Goal: Task Accomplishment & Management: Use online tool/utility

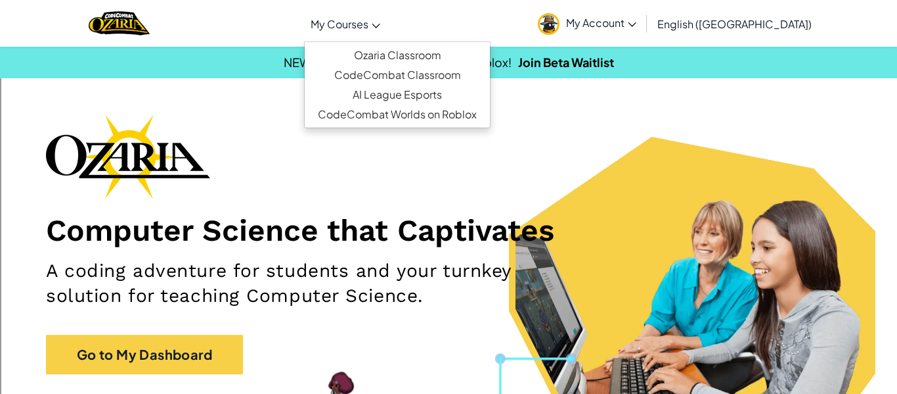
click at [369, 20] on span "My Courses" at bounding box center [340, 24] width 58 height 14
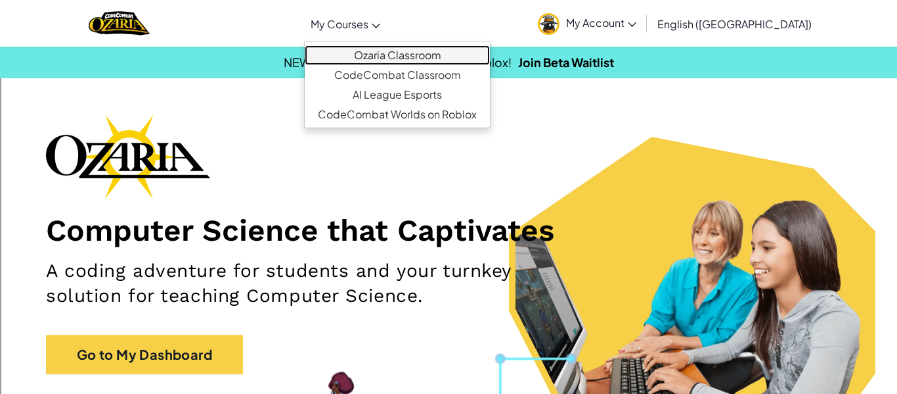
click at [490, 51] on link "Ozaria Classroom" at bounding box center [397, 55] width 185 height 20
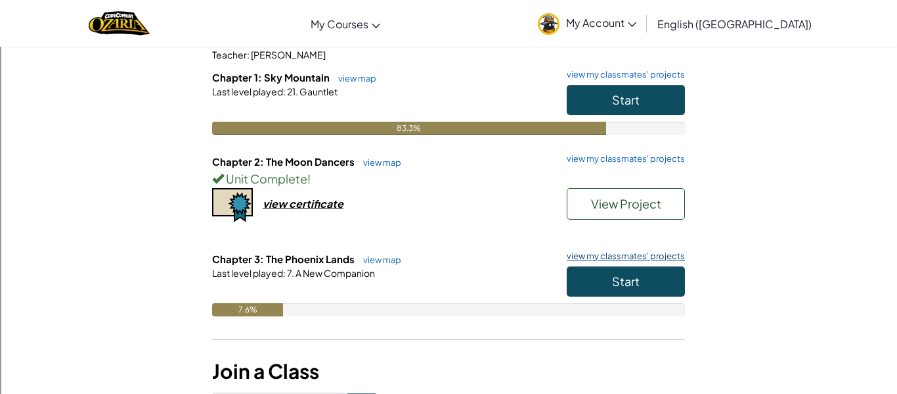
scroll to position [132, 0]
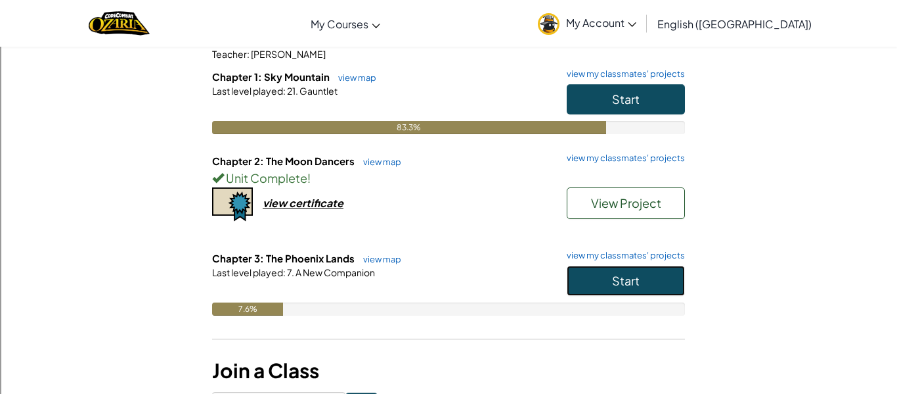
click at [658, 274] on button "Start" at bounding box center [626, 280] width 118 height 30
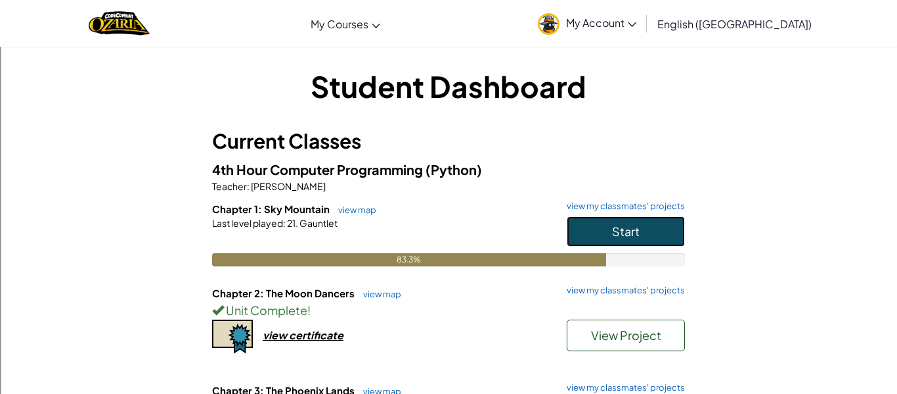
drag, startPoint x: 604, startPoint y: 225, endPoint x: 340, endPoint y: 338, distance: 287.9
click at [340, 338] on div "4th Hour Computer Programming (Python) Teacher : [PERSON_NAME] Chapter 1: Sky M…" at bounding box center [448, 313] width 473 height 308
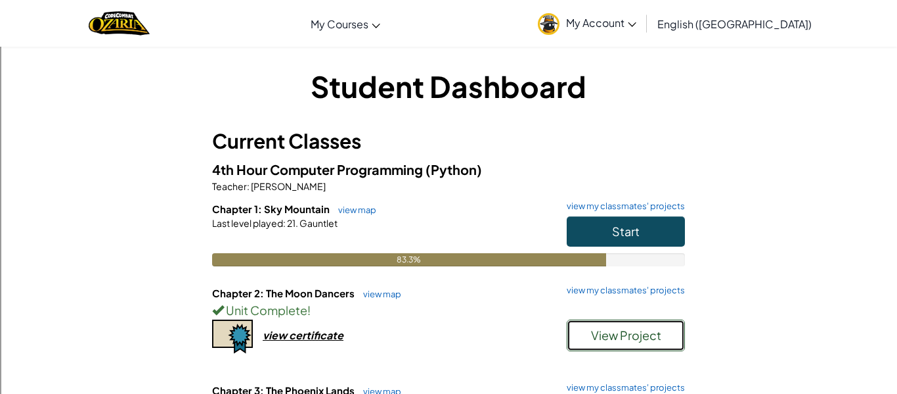
click at [630, 342] on span "View Project" at bounding box center [626, 334] width 70 height 15
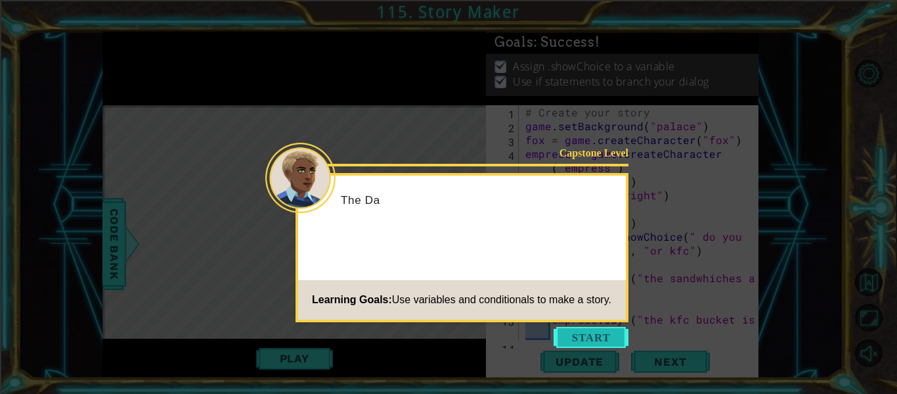
scroll to position [14, 0]
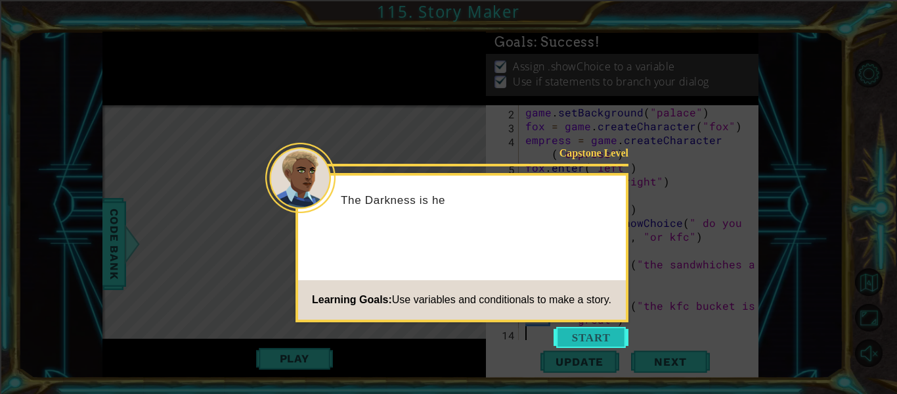
click at [611, 342] on button "Start" at bounding box center [591, 337] width 75 height 21
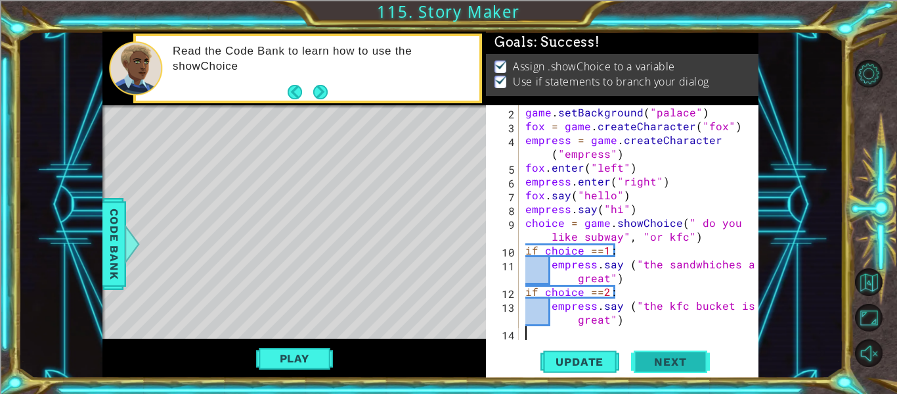
click at [682, 372] on button "Next" at bounding box center [670, 363] width 79 height 27
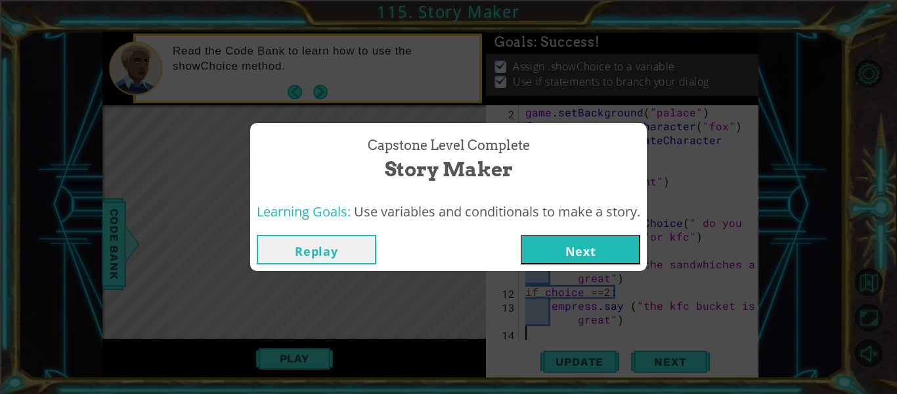
click at [562, 252] on button "Next" at bounding box center [581, 250] width 120 height 30
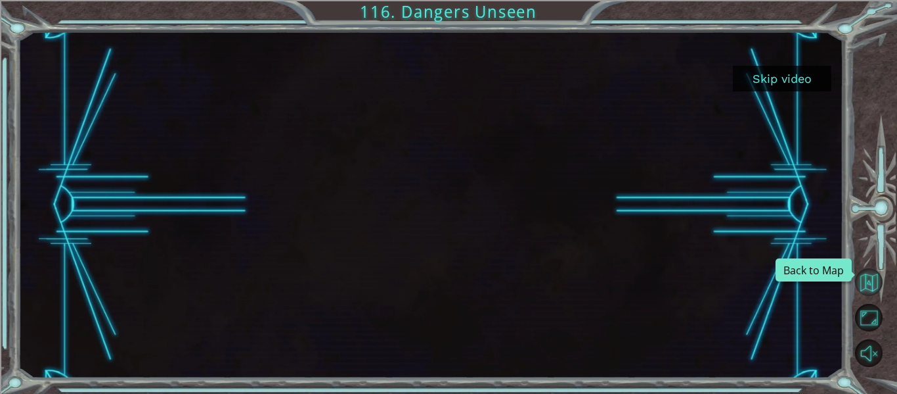
click at [882, 279] on button "Back to Map" at bounding box center [869, 282] width 28 height 28
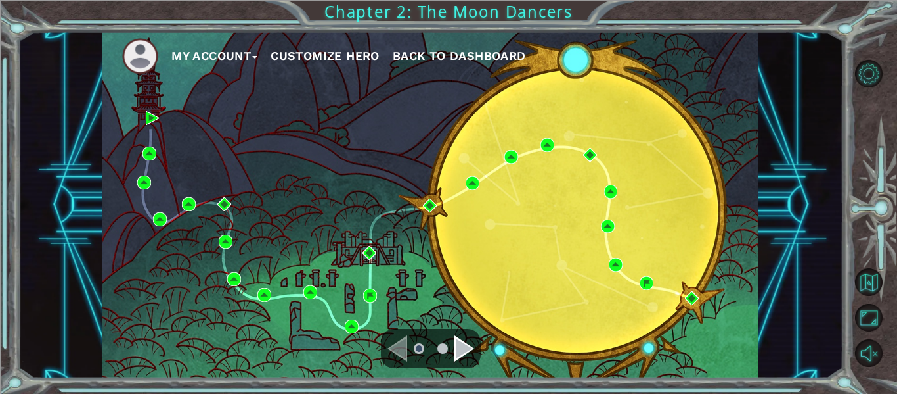
click at [472, 354] on div "Navigate to the next page" at bounding box center [465, 348] width 20 height 26
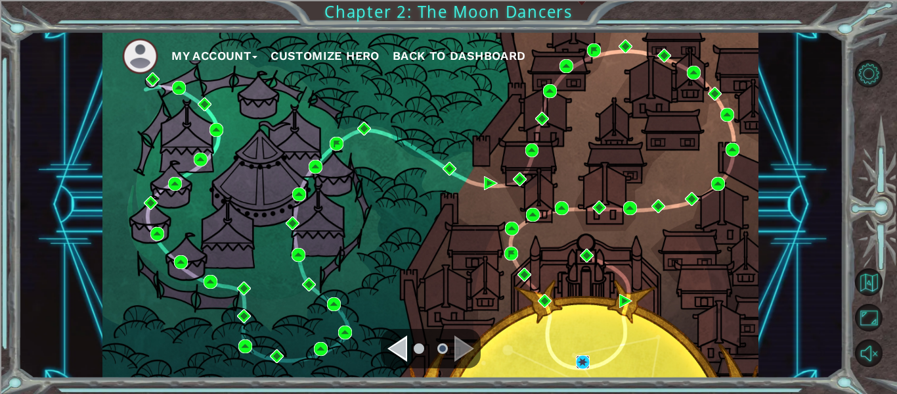
click at [581, 360] on img at bounding box center [583, 362] width 14 height 14
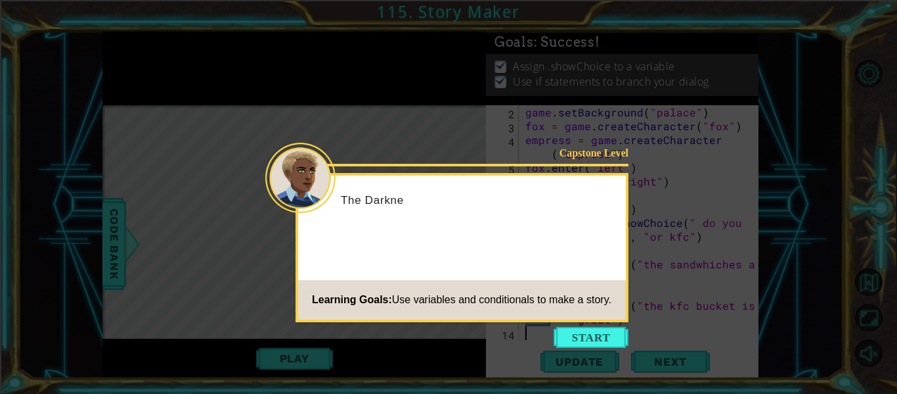
scroll to position [14, 0]
click at [578, 335] on button "Start" at bounding box center [591, 337] width 75 height 21
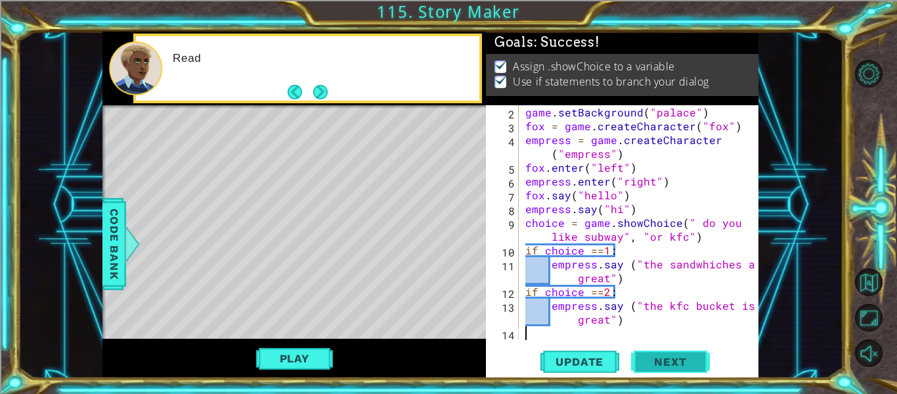
click at [685, 363] on span "Next" at bounding box center [670, 361] width 58 height 13
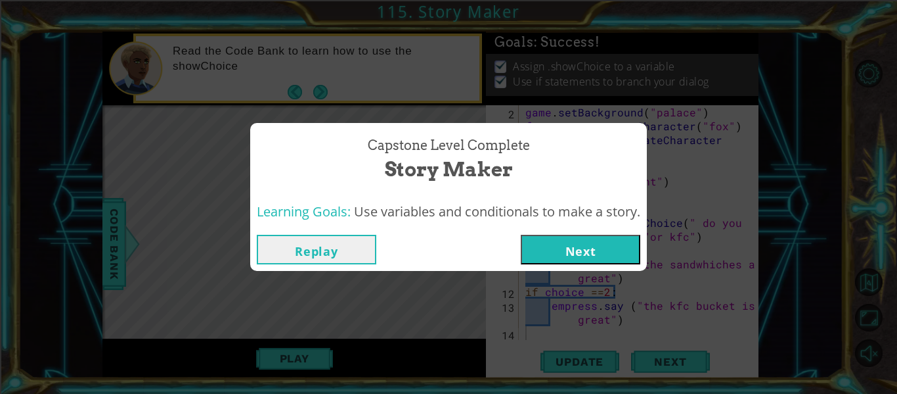
click at [576, 247] on button "Next" at bounding box center [581, 250] width 120 height 30
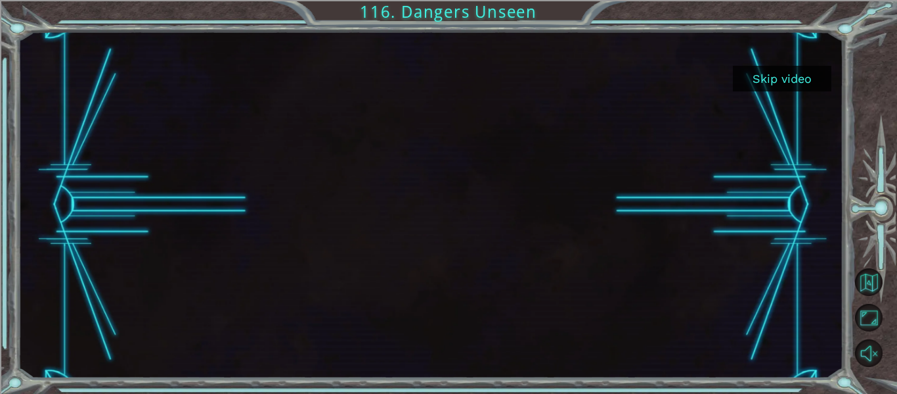
click at [769, 69] on button "Skip video" at bounding box center [782, 79] width 99 height 26
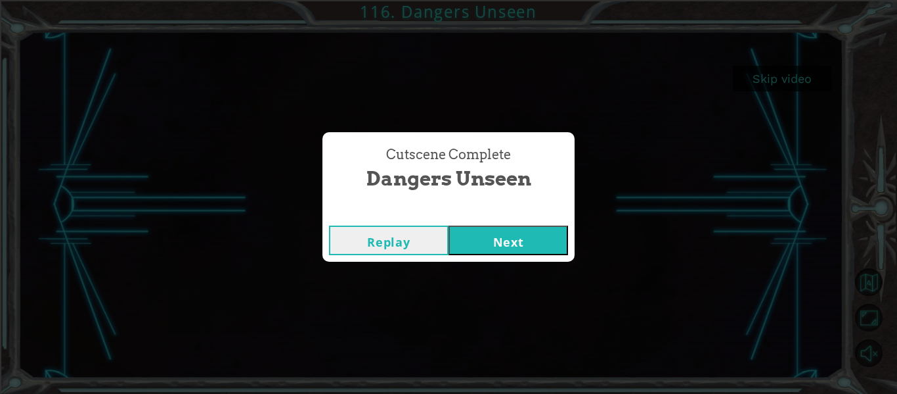
click at [525, 242] on button "Next" at bounding box center [509, 240] width 120 height 30
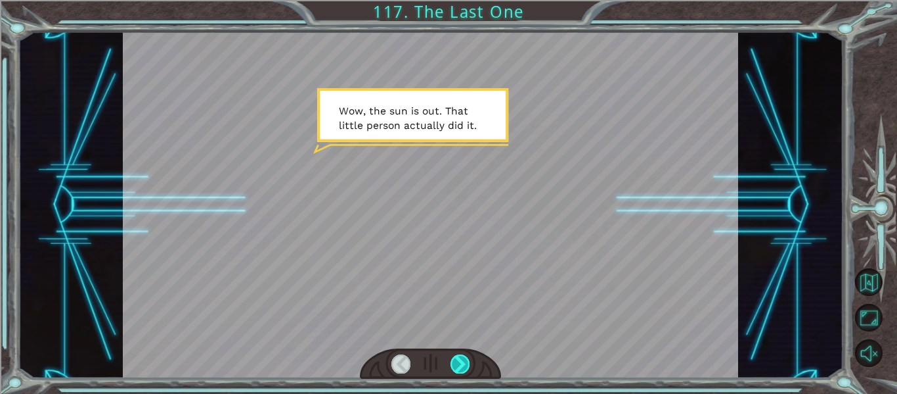
click at [460, 357] on div at bounding box center [460, 363] width 19 height 18
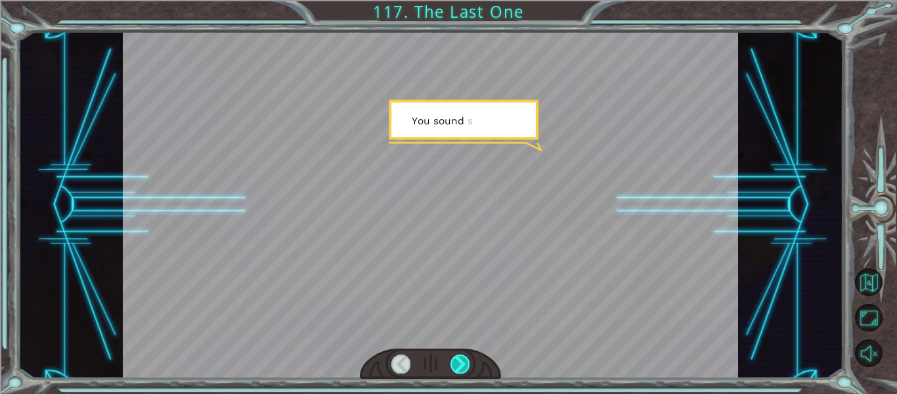
click at [460, 357] on div at bounding box center [460, 363] width 19 height 18
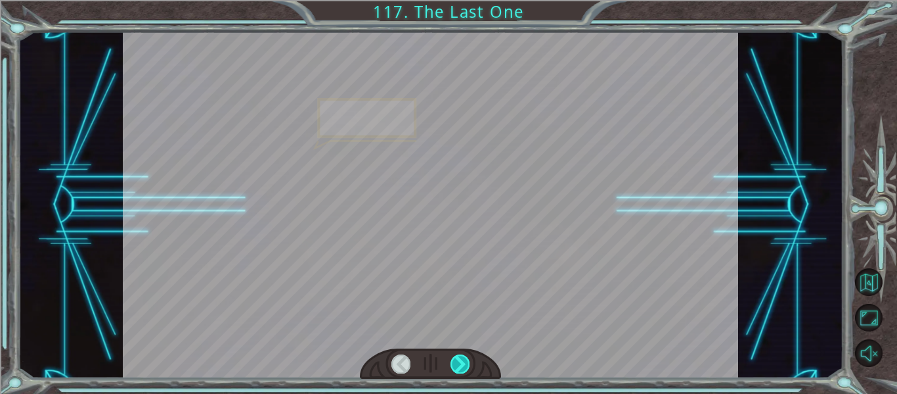
click at [460, 357] on div at bounding box center [460, 363] width 19 height 18
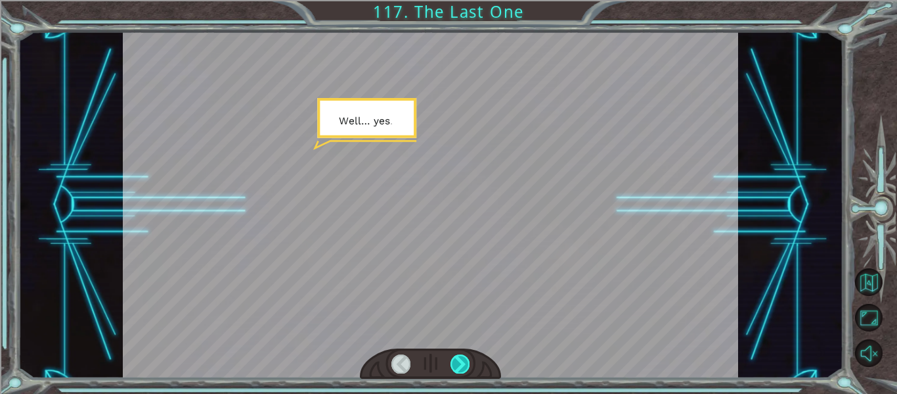
click at [460, 357] on div at bounding box center [460, 363] width 19 height 18
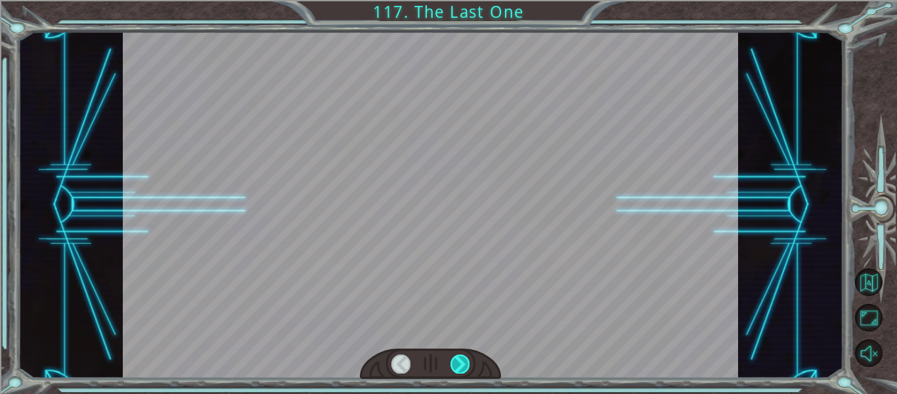
click at [460, 357] on div at bounding box center [460, 363] width 19 height 18
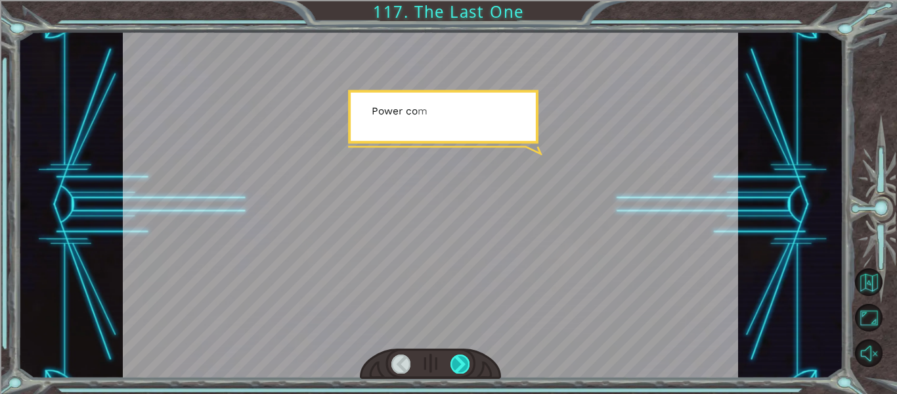
click at [460, 357] on div at bounding box center [460, 363] width 19 height 18
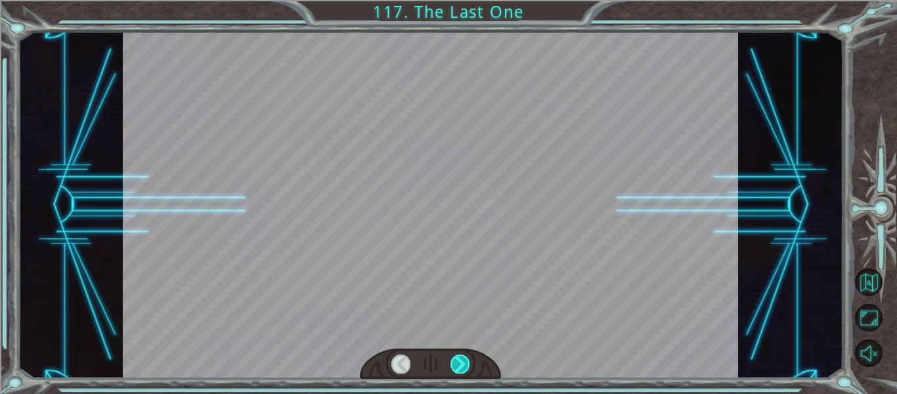
click at [460, 357] on div at bounding box center [460, 363] width 19 height 18
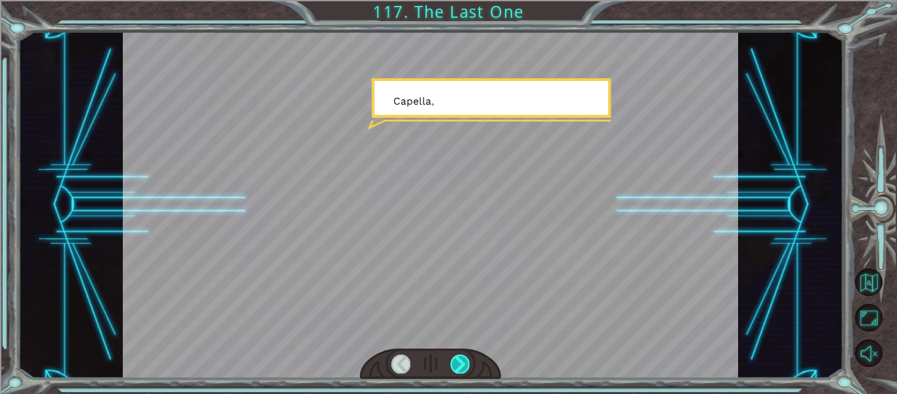
click at [460, 357] on div at bounding box center [460, 363] width 19 height 18
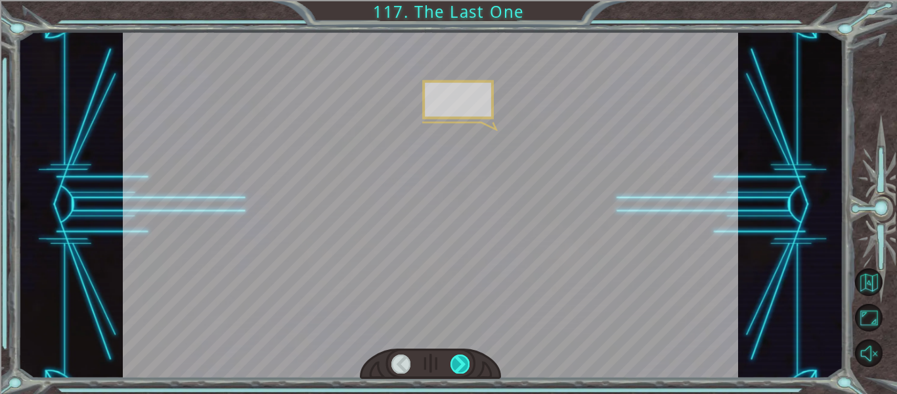
click at [460, 357] on div at bounding box center [460, 363] width 19 height 18
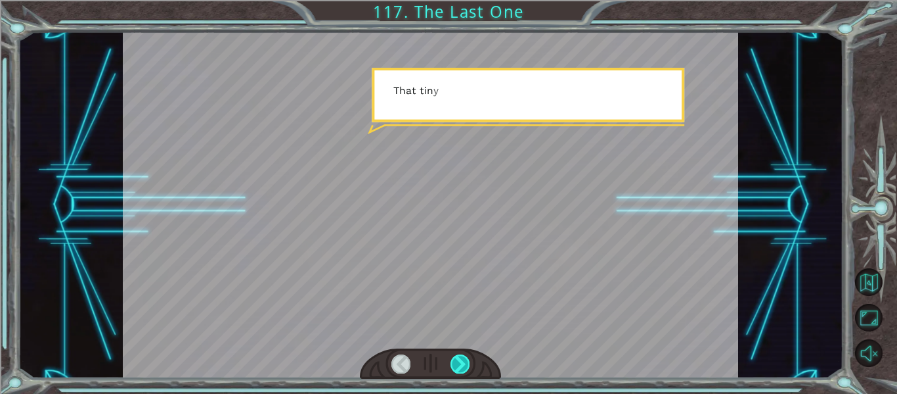
click at [460, 357] on div at bounding box center [460, 363] width 19 height 18
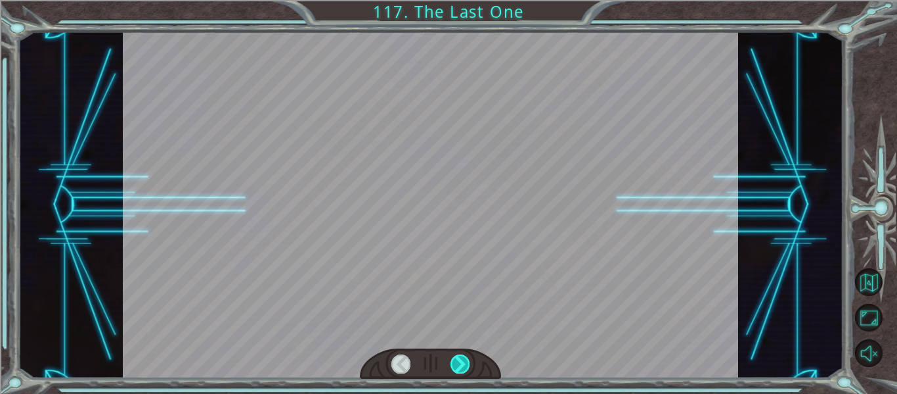
click at [460, 357] on div at bounding box center [460, 363] width 19 height 18
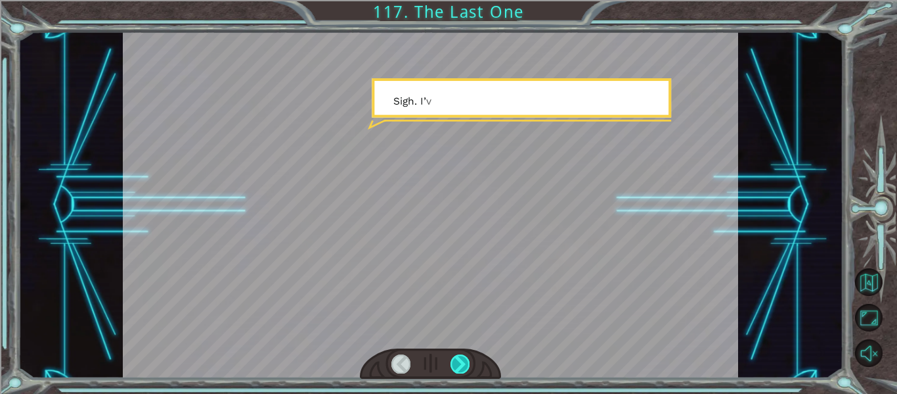
click at [460, 357] on div at bounding box center [460, 363] width 19 height 18
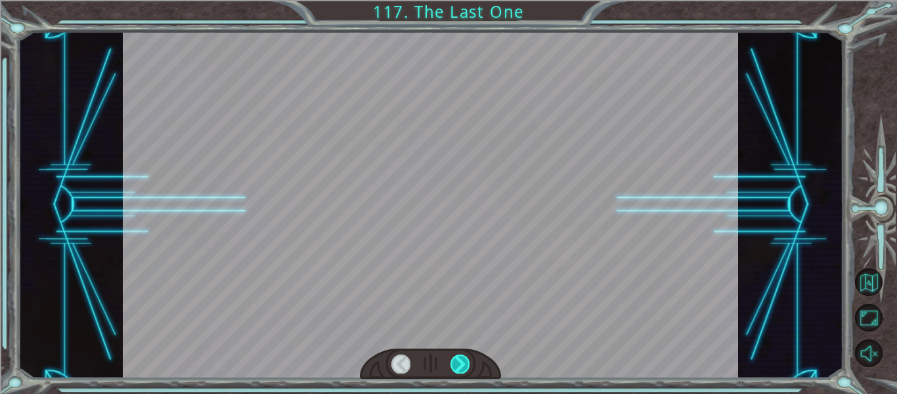
click at [460, 357] on div at bounding box center [460, 363] width 19 height 18
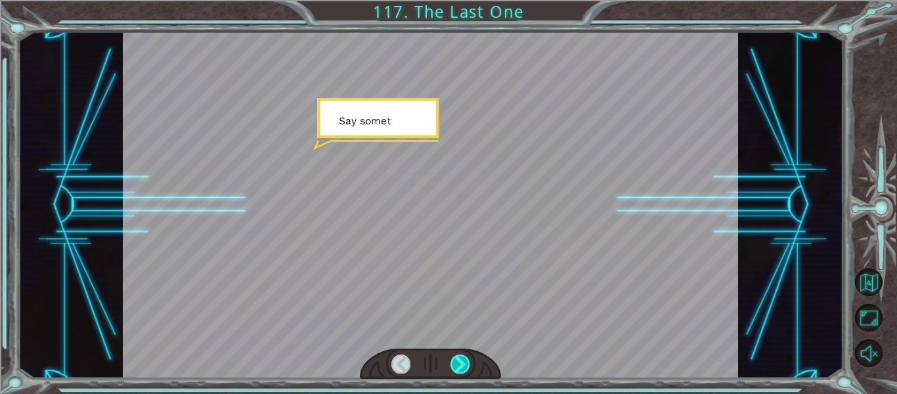
click at [460, 357] on div at bounding box center [460, 363] width 19 height 18
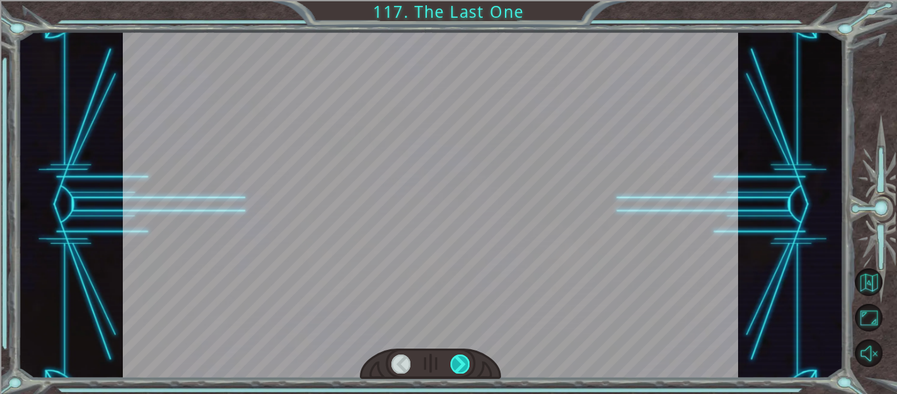
click at [460, 357] on div at bounding box center [460, 363] width 19 height 18
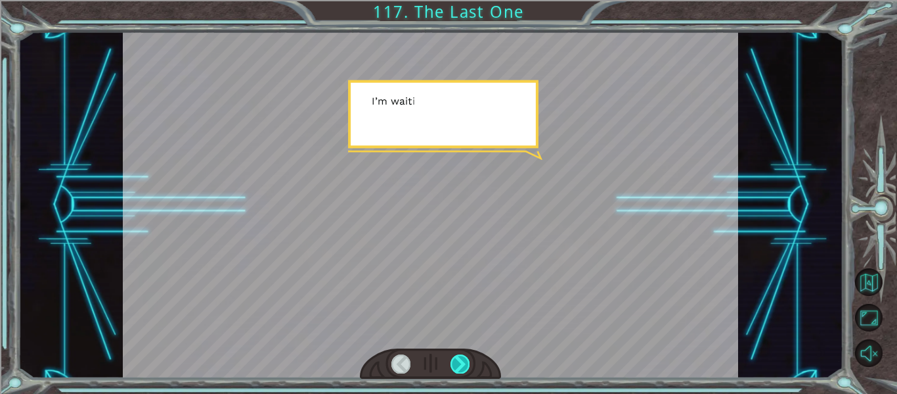
click at [460, 357] on div at bounding box center [460, 363] width 19 height 18
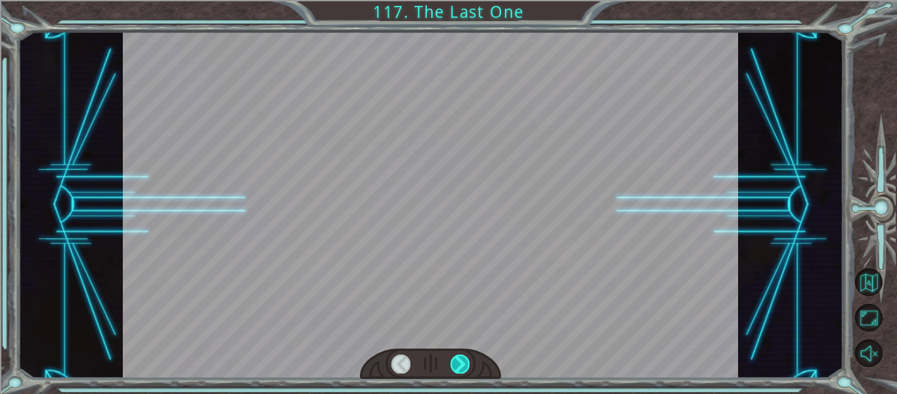
click at [460, 357] on div at bounding box center [460, 363] width 19 height 18
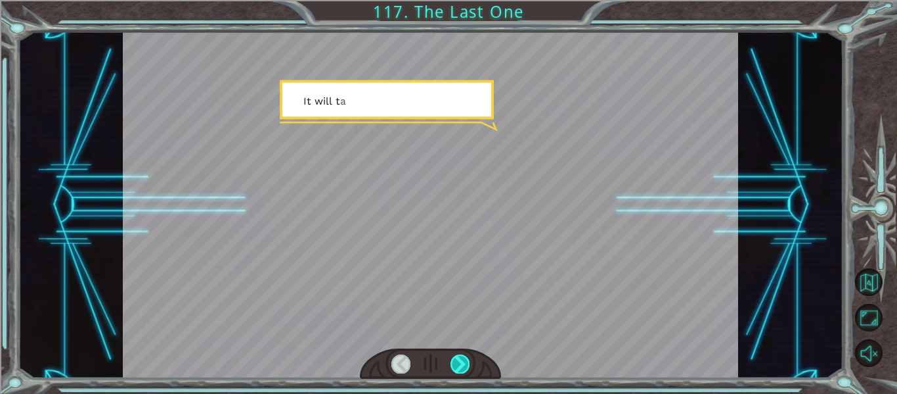
click at [460, 357] on div at bounding box center [460, 363] width 19 height 18
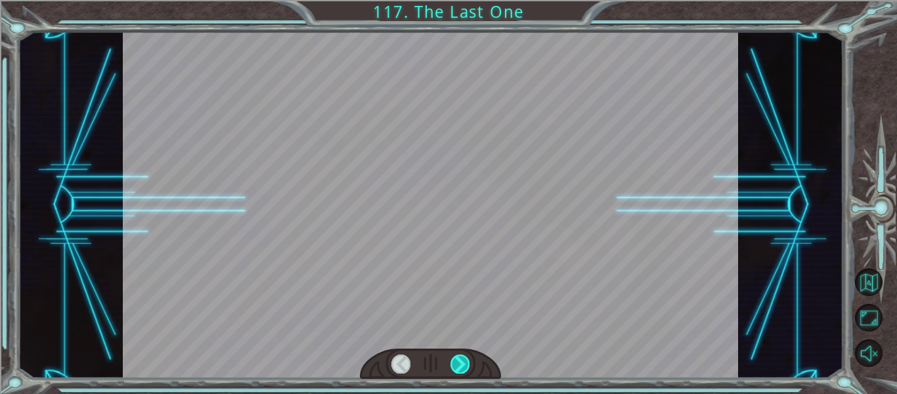
click at [460, 357] on div at bounding box center [460, 363] width 19 height 18
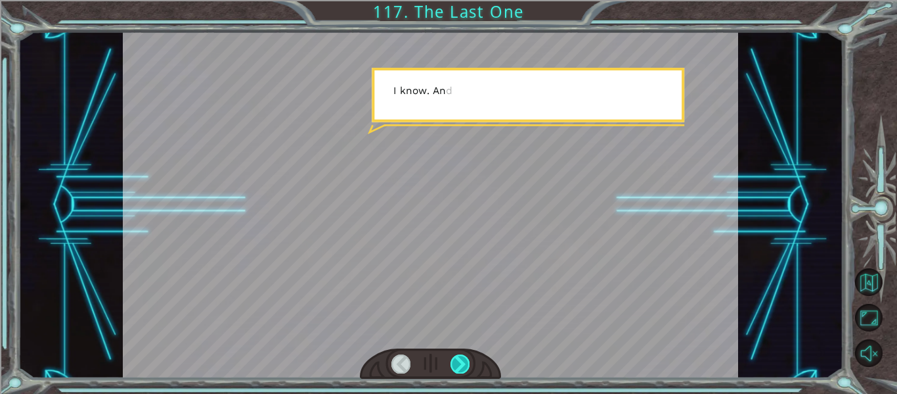
click at [460, 357] on div at bounding box center [460, 363] width 19 height 18
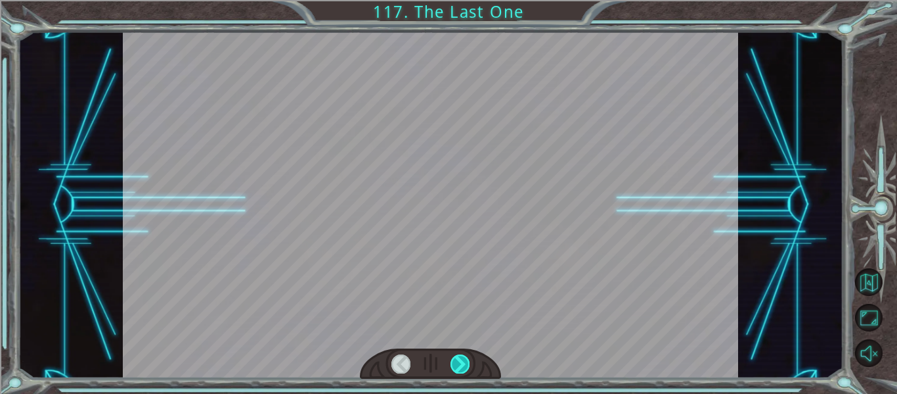
click at [460, 357] on div at bounding box center [460, 363] width 19 height 18
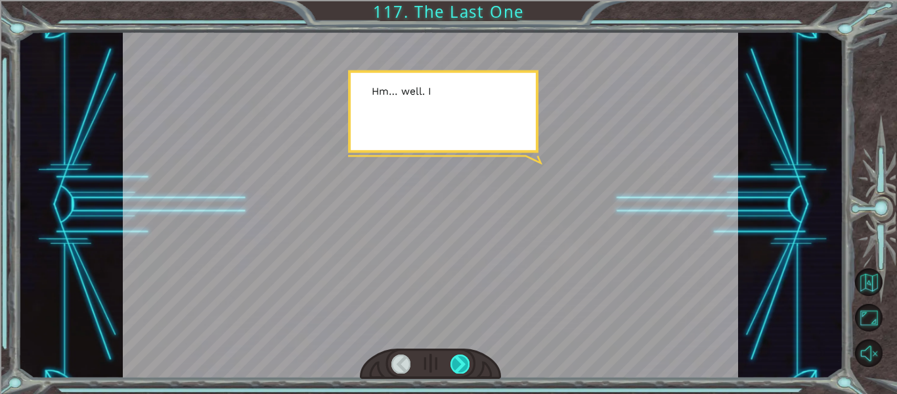
click at [460, 357] on div at bounding box center [460, 363] width 19 height 18
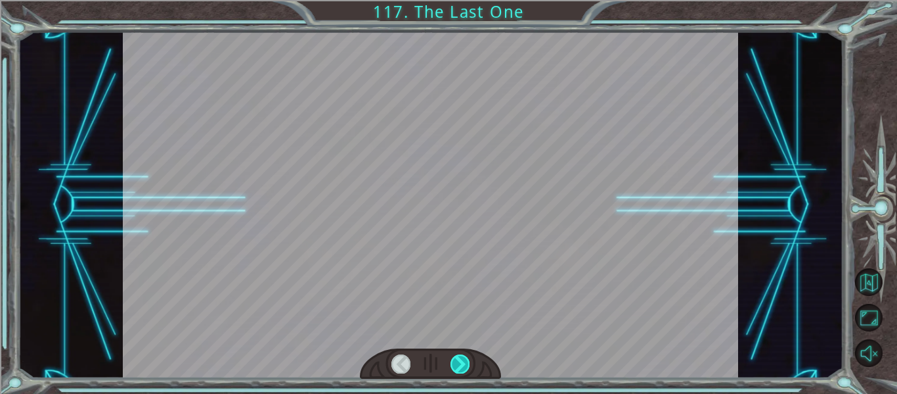
click at [460, 357] on div at bounding box center [460, 363] width 19 height 18
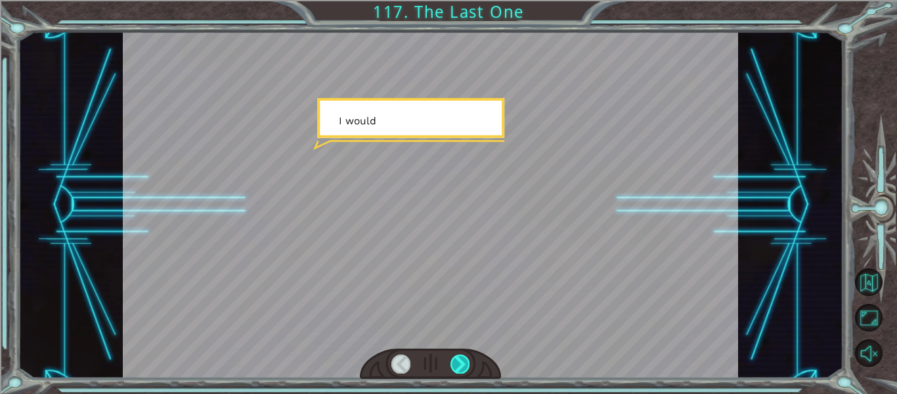
click at [460, 357] on div at bounding box center [460, 363] width 19 height 18
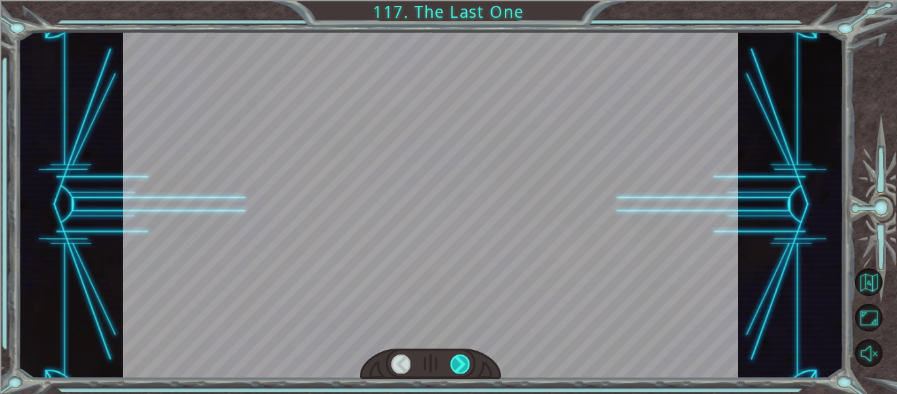
click at [460, 357] on div at bounding box center [460, 363] width 19 height 18
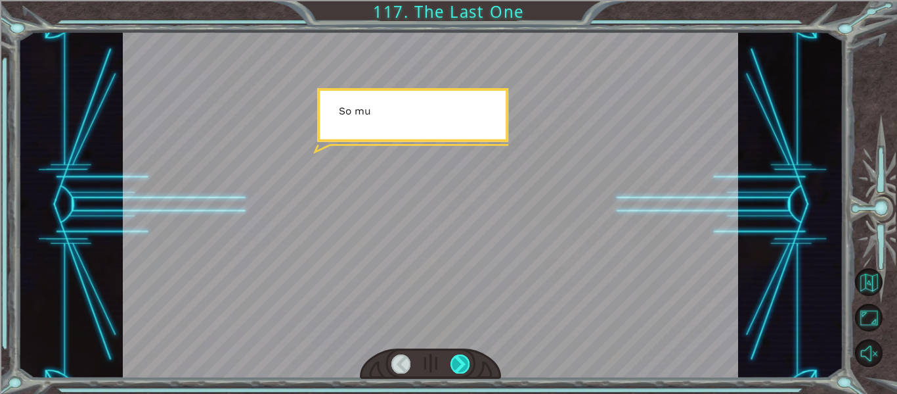
click at [460, 357] on div at bounding box center [460, 363] width 19 height 18
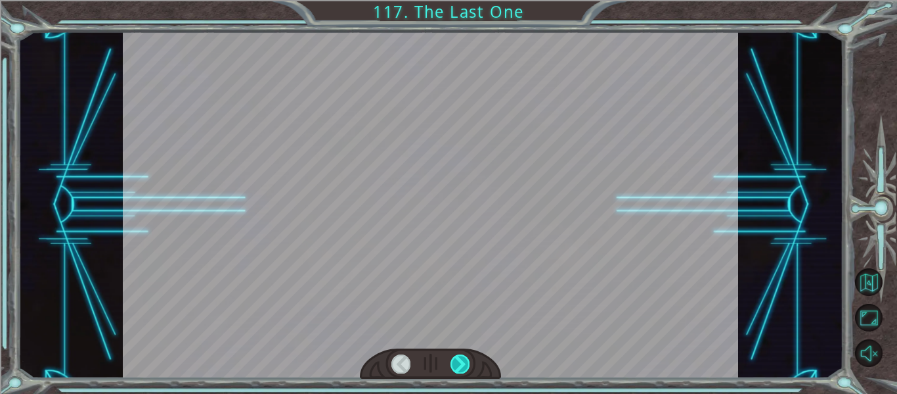
click at [460, 357] on div at bounding box center [460, 363] width 19 height 18
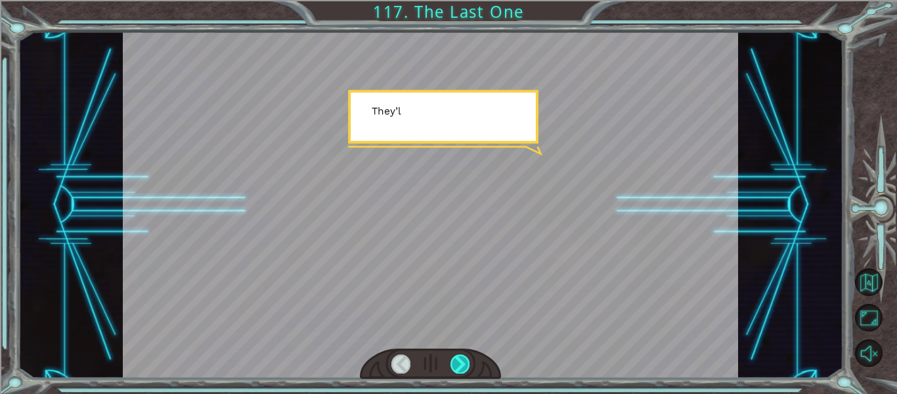
click at [460, 357] on div at bounding box center [460, 363] width 19 height 18
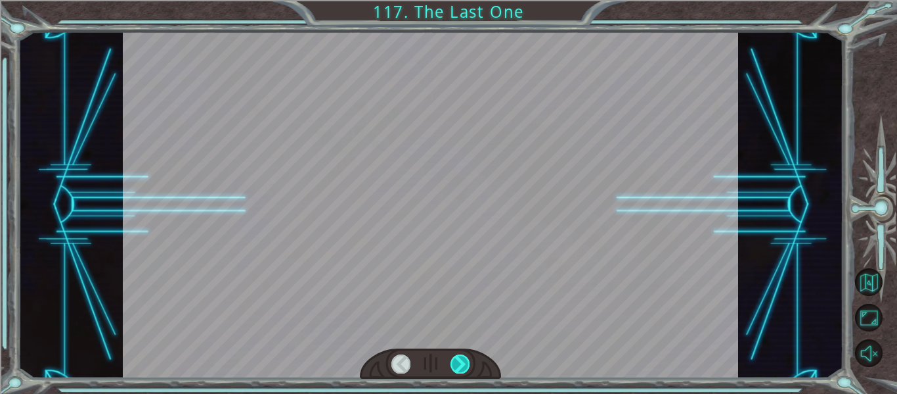
click at [460, 357] on div at bounding box center [460, 363] width 19 height 18
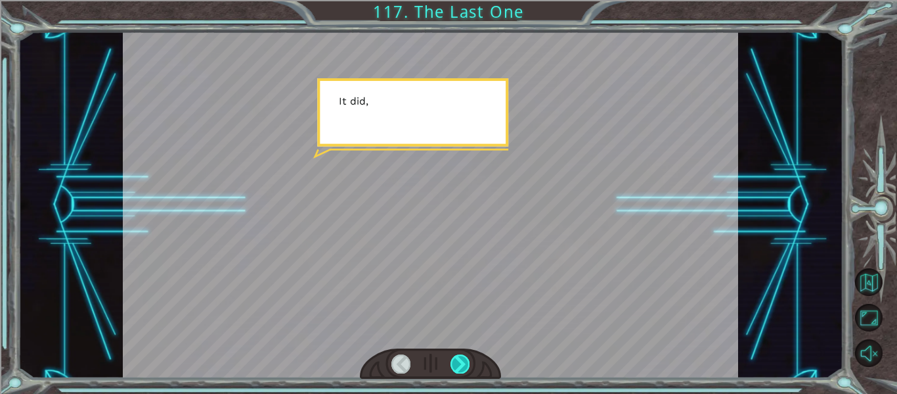
click at [460, 357] on div at bounding box center [460, 363] width 19 height 18
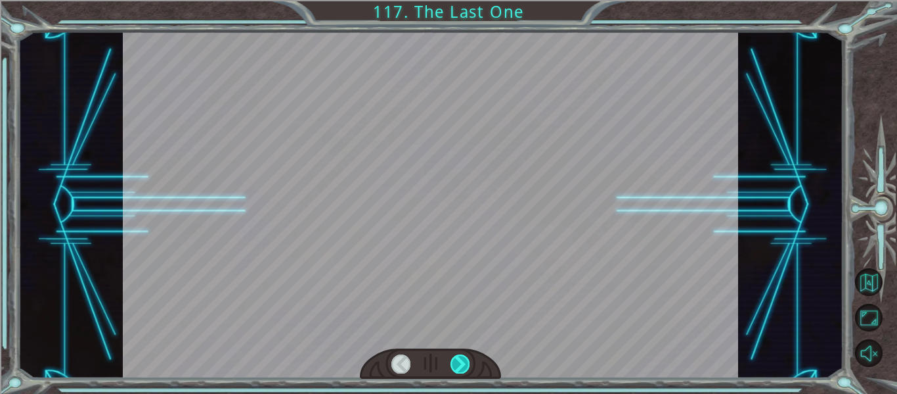
click at [460, 357] on div at bounding box center [460, 363] width 19 height 18
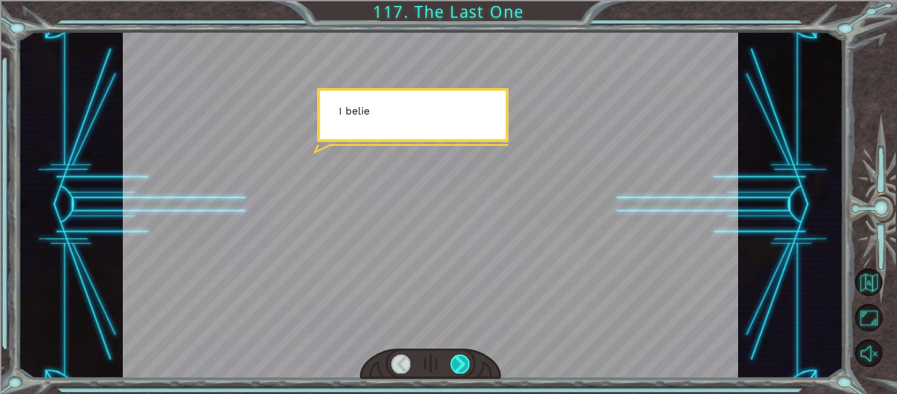
click at [460, 357] on div at bounding box center [460, 363] width 19 height 18
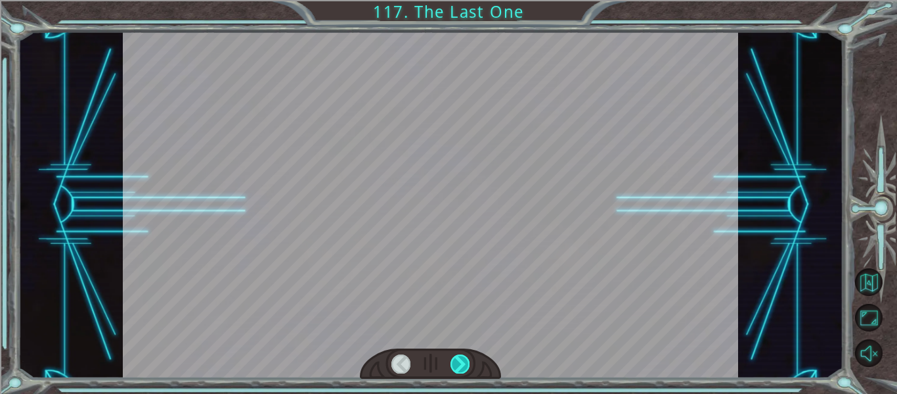
click at [460, 357] on div at bounding box center [460, 363] width 19 height 18
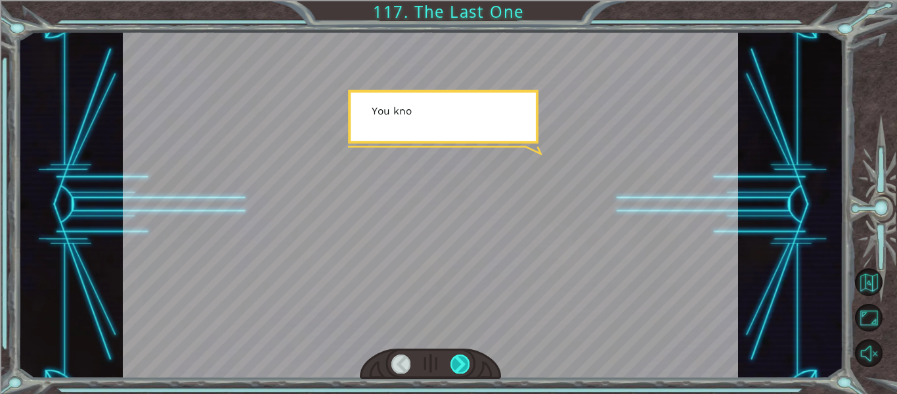
click at [460, 357] on div at bounding box center [460, 363] width 19 height 18
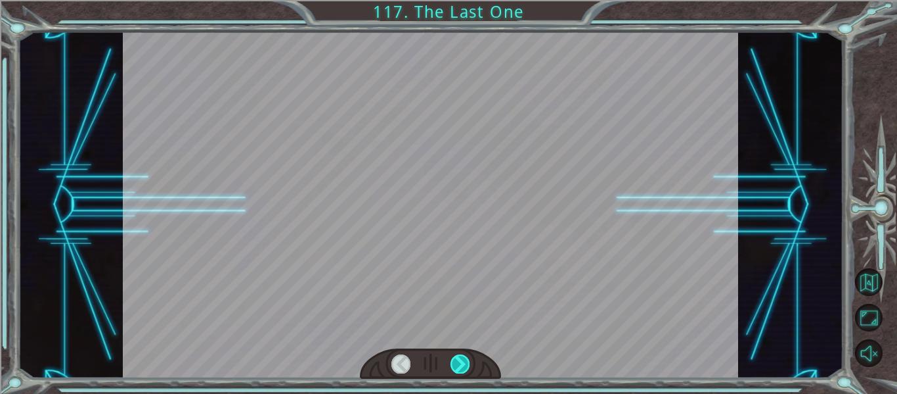
click at [460, 357] on div at bounding box center [460, 363] width 19 height 18
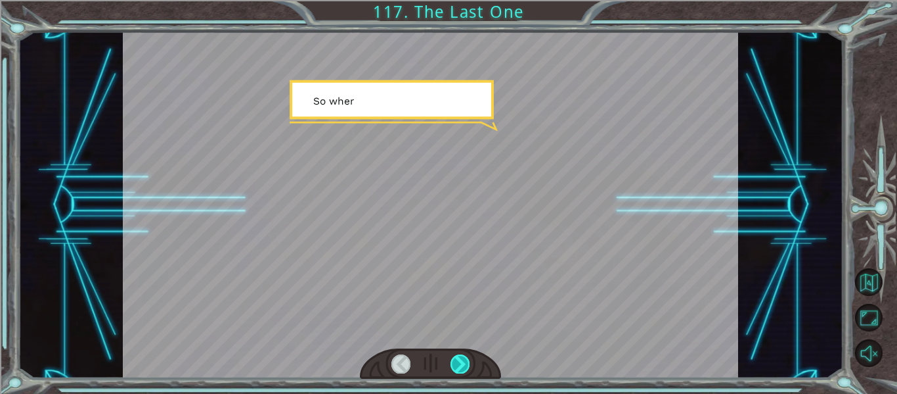
click at [460, 357] on div at bounding box center [460, 363] width 19 height 18
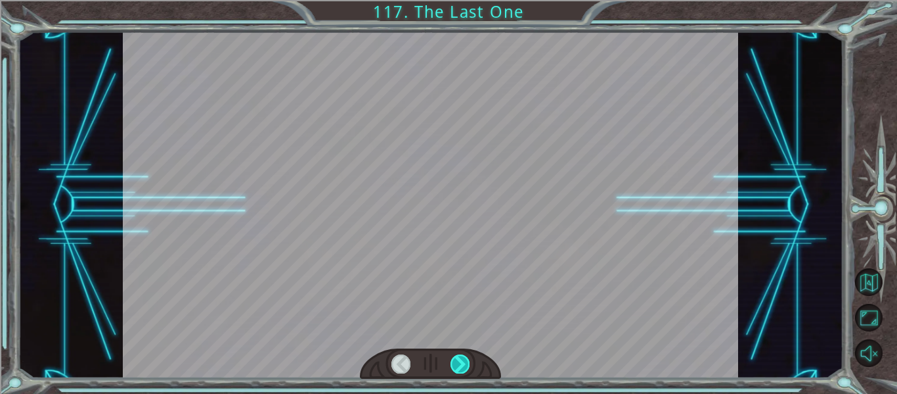
click at [460, 357] on div at bounding box center [460, 363] width 19 height 18
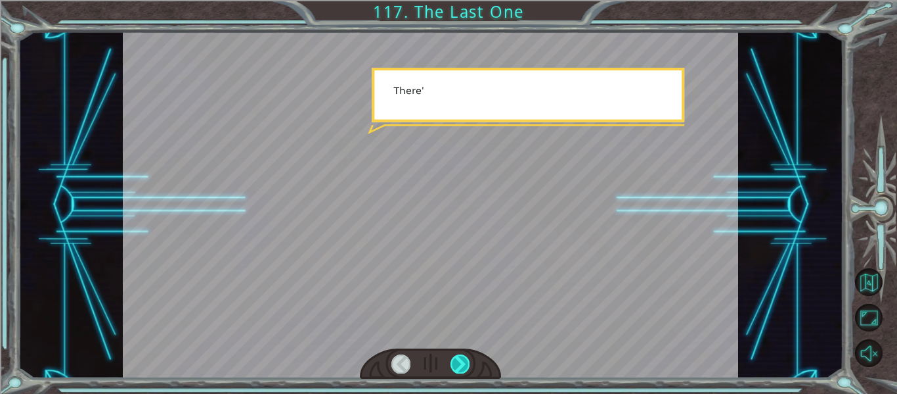
click at [460, 357] on div at bounding box center [460, 363] width 19 height 18
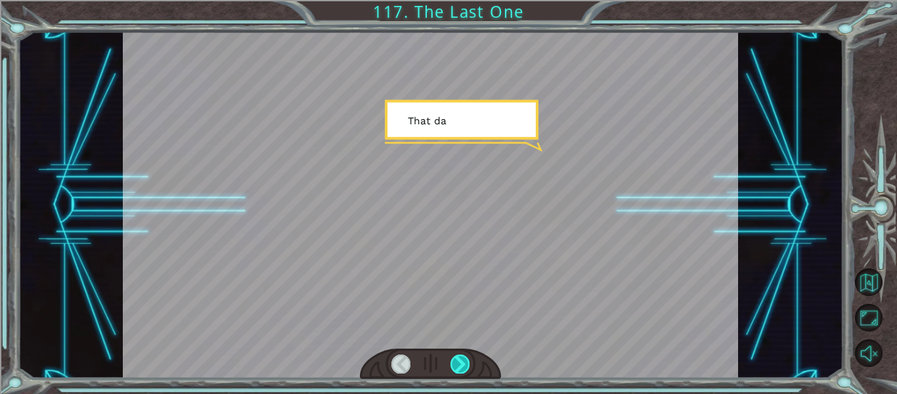
click at [460, 357] on div at bounding box center [460, 363] width 19 height 18
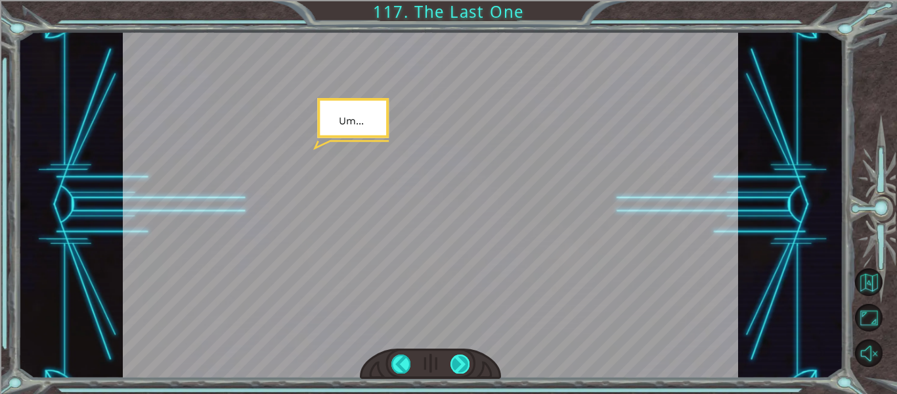
click at [460, 357] on div at bounding box center [460, 363] width 19 height 18
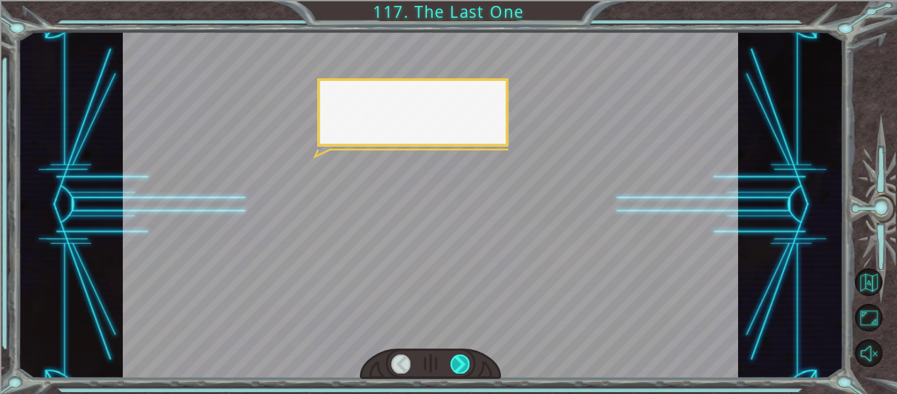
click at [460, 357] on div at bounding box center [460, 363] width 19 height 18
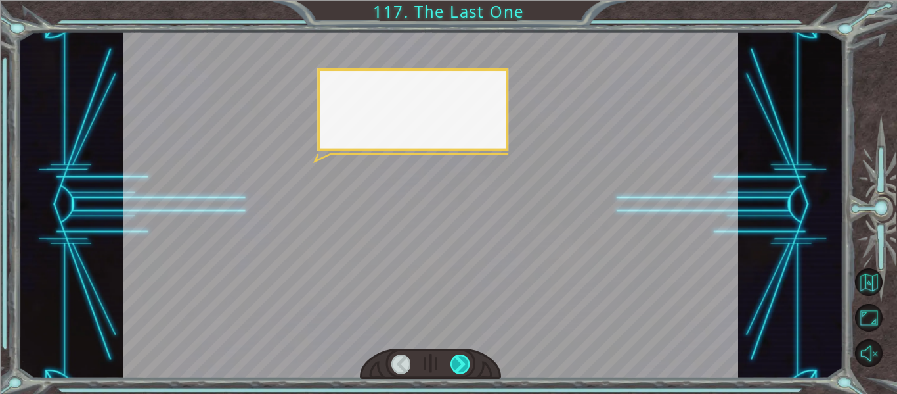
click at [460, 357] on div at bounding box center [460, 363] width 19 height 18
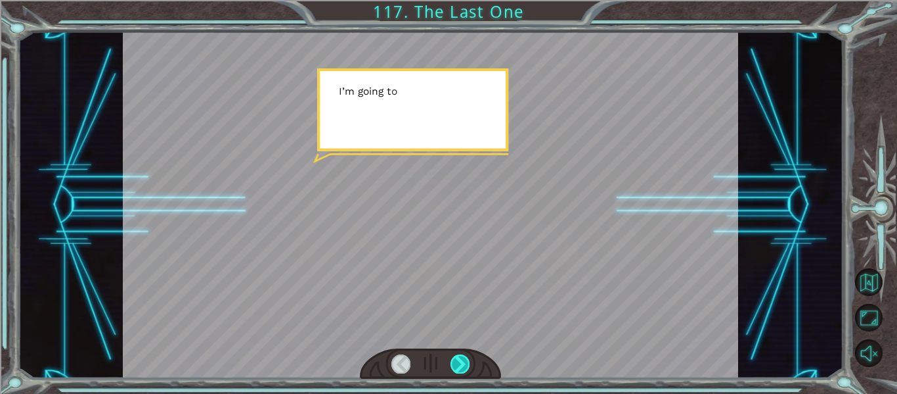
click at [460, 357] on div at bounding box center [460, 363] width 19 height 18
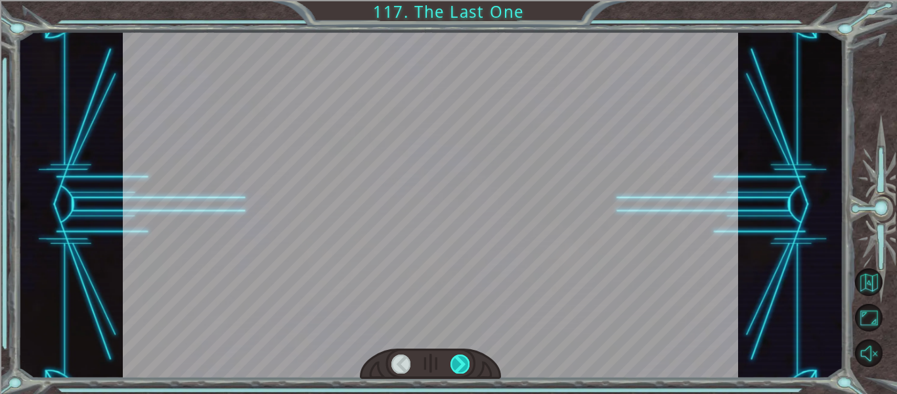
click at [460, 357] on div at bounding box center [460, 363] width 19 height 18
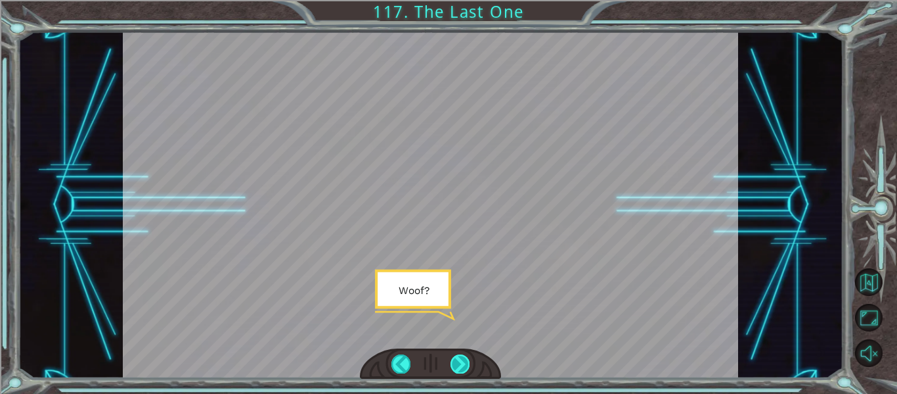
click at [460, 357] on div at bounding box center [460, 363] width 19 height 18
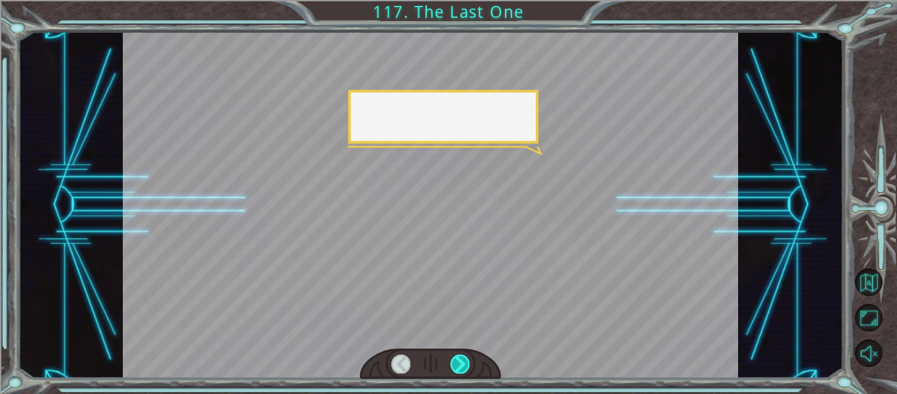
click at [460, 357] on div at bounding box center [460, 363] width 19 height 18
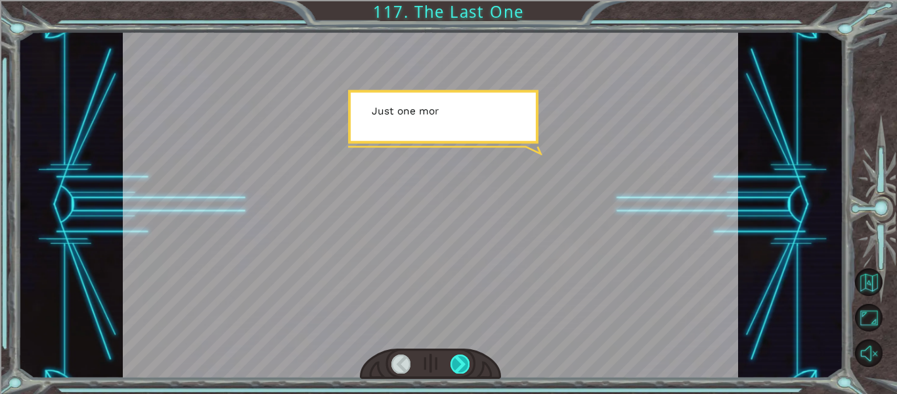
click at [460, 357] on div at bounding box center [460, 363] width 19 height 18
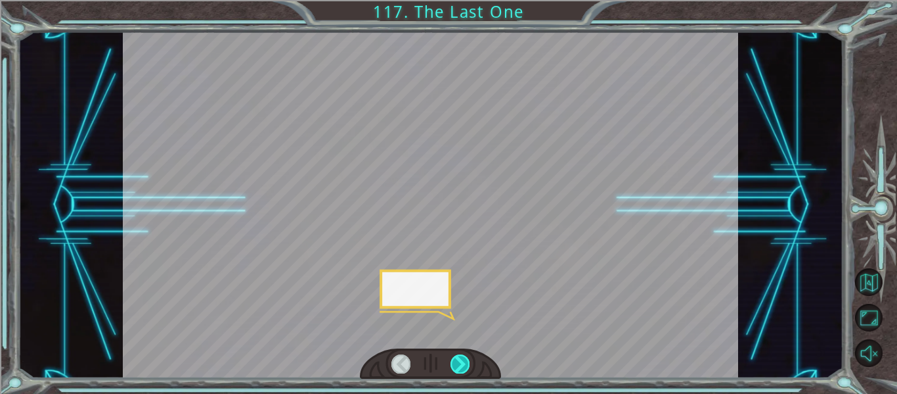
click at [460, 357] on div at bounding box center [460, 363] width 19 height 18
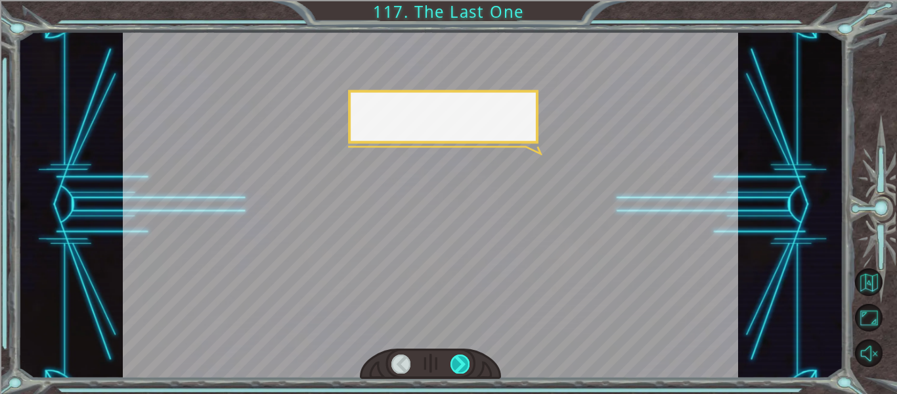
click at [460, 357] on div at bounding box center [460, 363] width 19 height 18
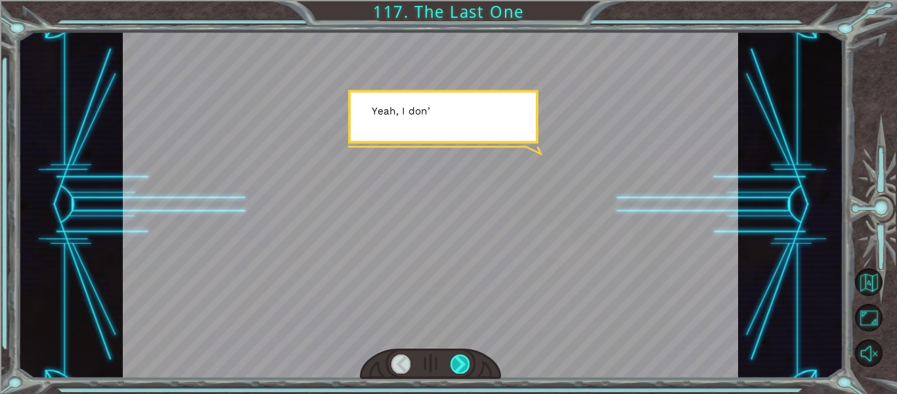
click at [460, 357] on div at bounding box center [460, 363] width 19 height 18
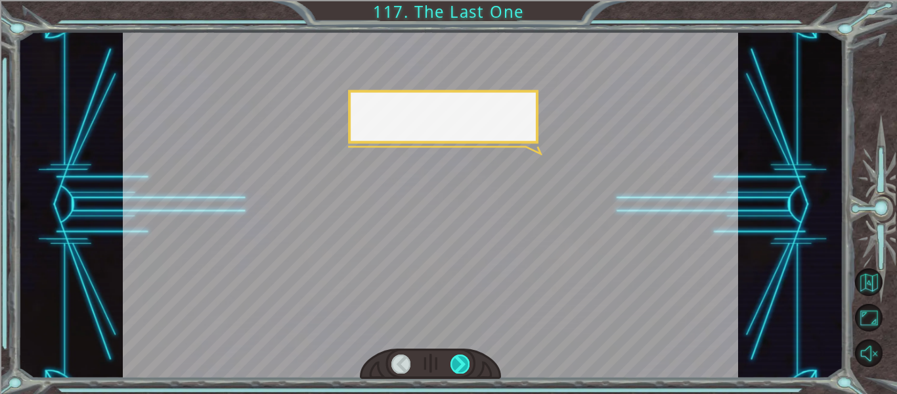
click at [460, 357] on div at bounding box center [460, 363] width 19 height 18
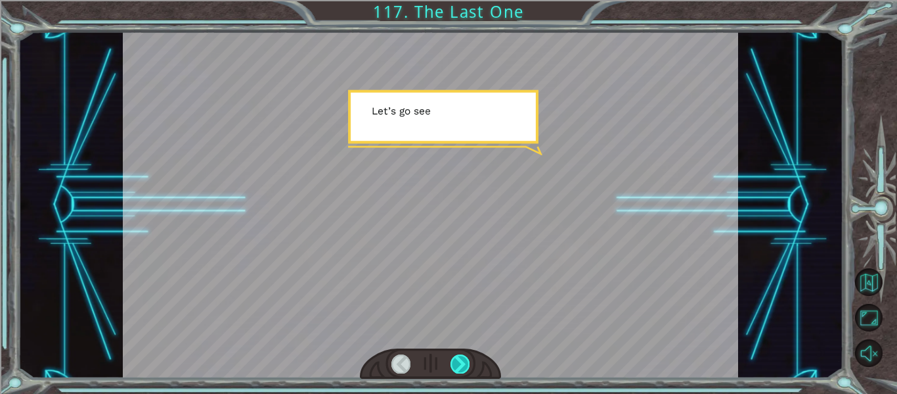
click at [460, 357] on div at bounding box center [460, 363] width 19 height 18
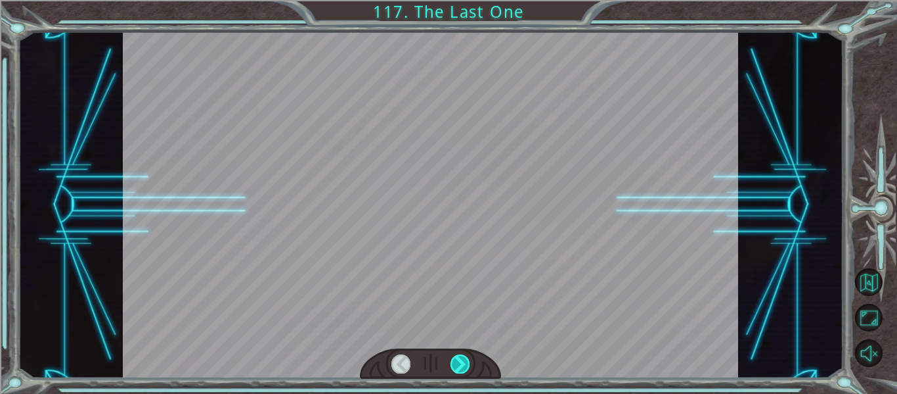
click at [460, 357] on div at bounding box center [460, 363] width 19 height 18
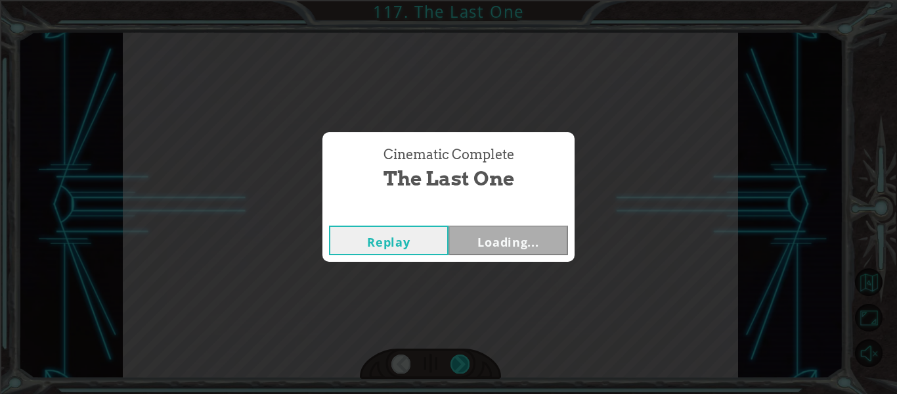
click at [460, 357] on div "Cinematic Complete The Last One Replay Loading..." at bounding box center [448, 197] width 897 height 394
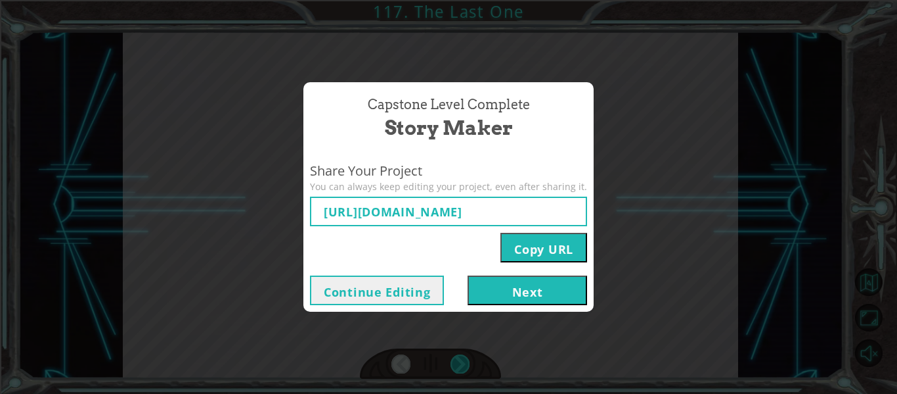
type input "[URL][DOMAIN_NAME]"
click at [460, 357] on div "Capstone Level Complete Story Maker Share Your Project You can always keep edit…" at bounding box center [448, 197] width 897 height 394
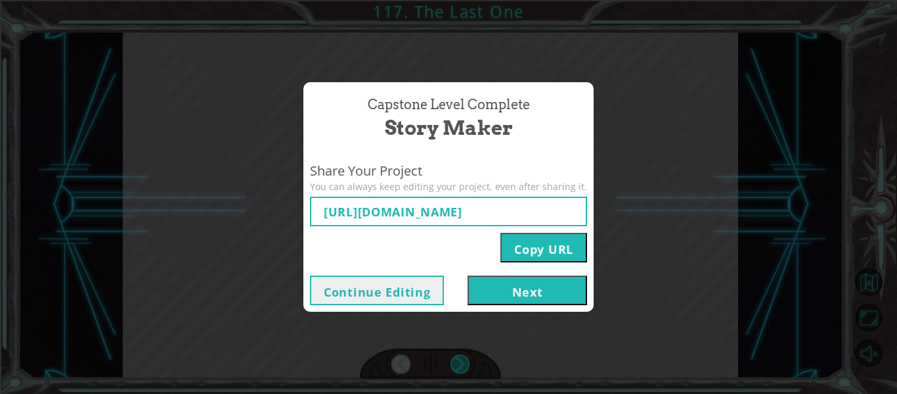
click at [460, 357] on div "Capstone Level Complete Story Maker Share Your Project You can always keep edit…" at bounding box center [448, 197] width 897 height 394
click at [523, 292] on button "Next" at bounding box center [528, 290] width 120 height 30
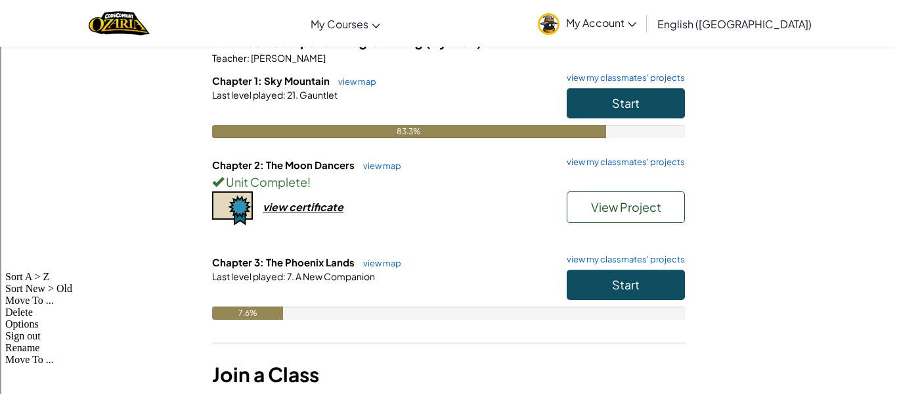
scroll to position [130, 0]
